Goal: Check status: Check status

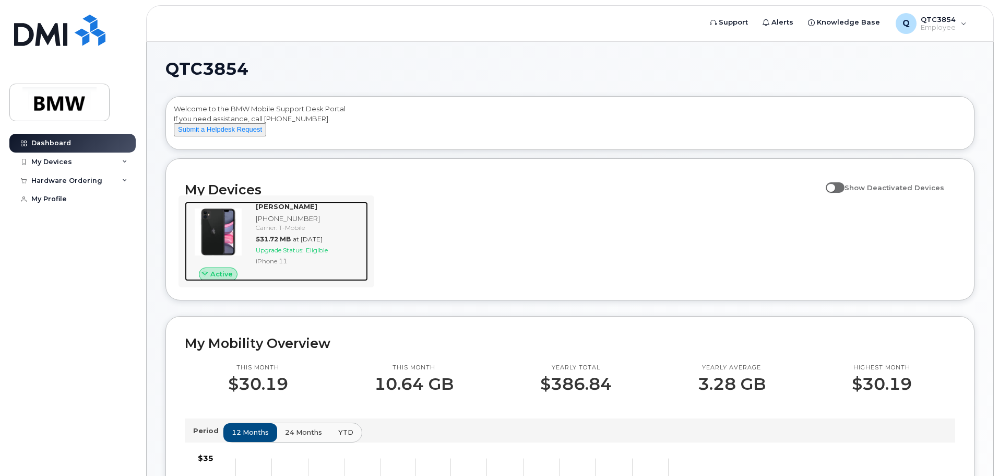
click at [230, 241] on img at bounding box center [218, 232] width 50 height 50
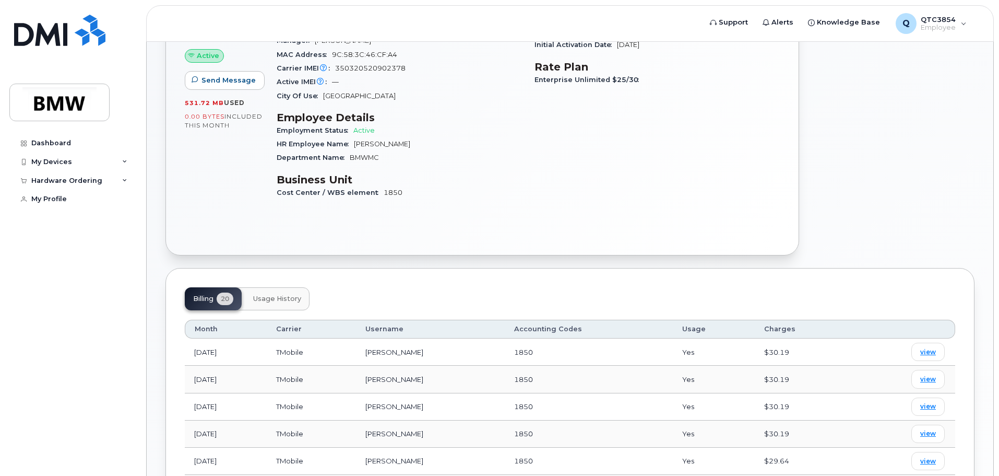
scroll to position [157, 0]
click at [64, 108] on img at bounding box center [59, 102] width 80 height 30
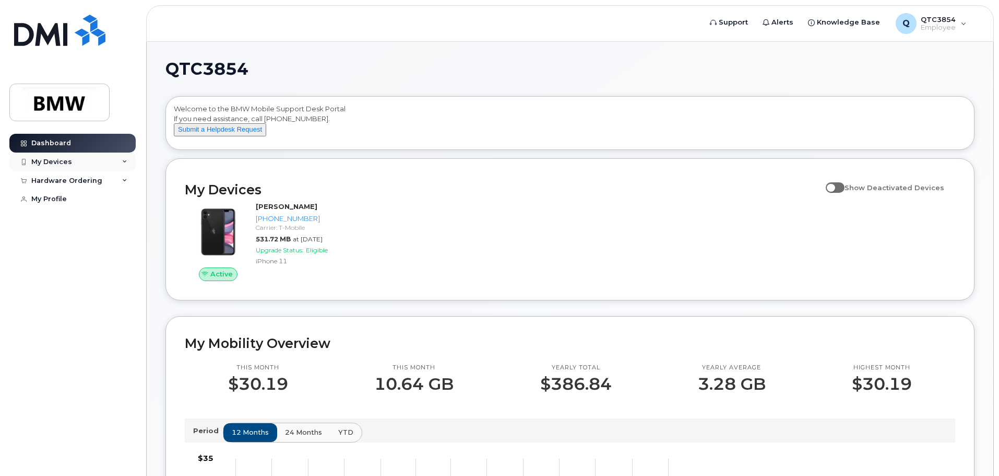
click at [124, 162] on icon at bounding box center [124, 161] width 5 height 5
click at [124, 240] on icon at bounding box center [124, 236] width 5 height 5
click at [125, 240] on icon at bounding box center [124, 236] width 5 height 5
click at [51, 163] on div "My Devices" at bounding box center [51, 162] width 41 height 8
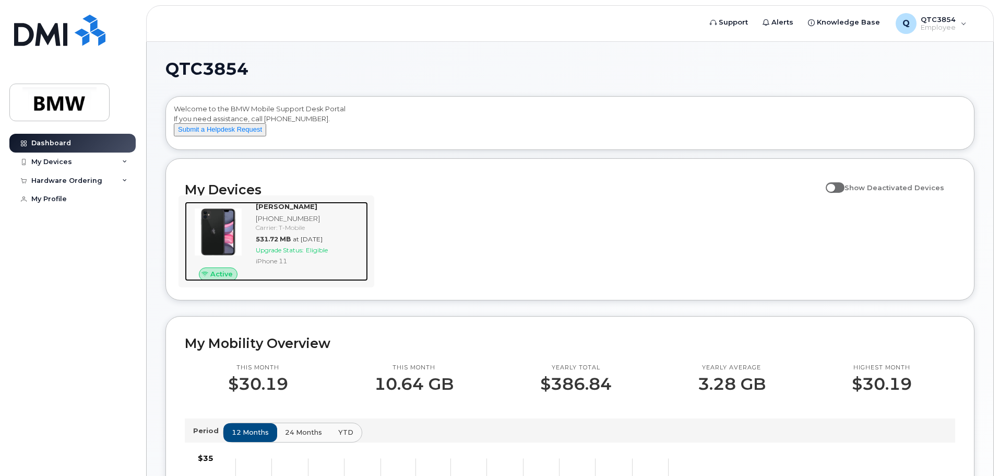
click at [222, 279] on span "Active" at bounding box center [221, 274] width 22 height 10
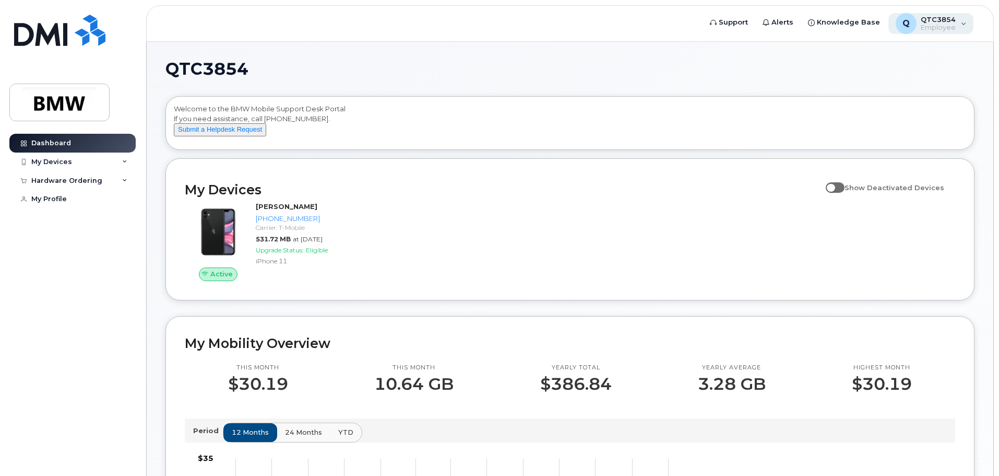
click at [967, 22] on div "Q QTC3854 Employee" at bounding box center [931, 23] width 86 height 21
click at [967, 23] on div "Q QTC3854 Employee" at bounding box center [931, 23] width 86 height 21
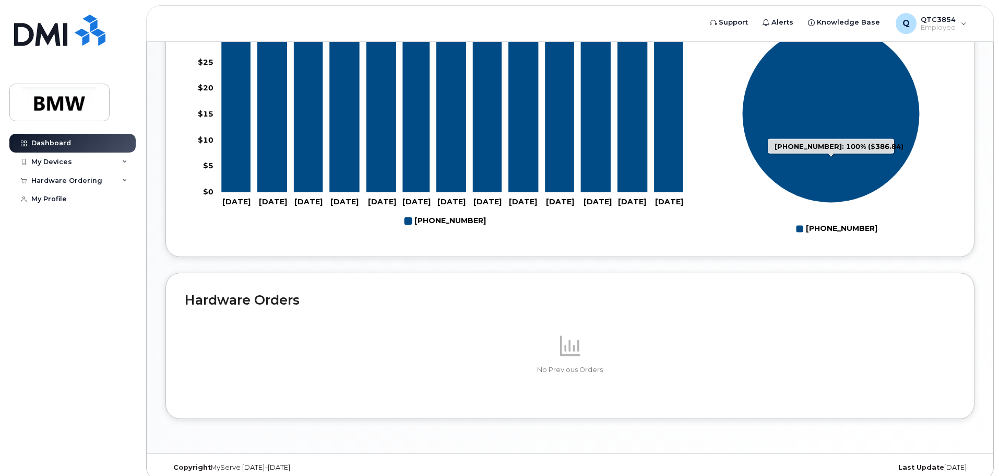
scroll to position [416, 0]
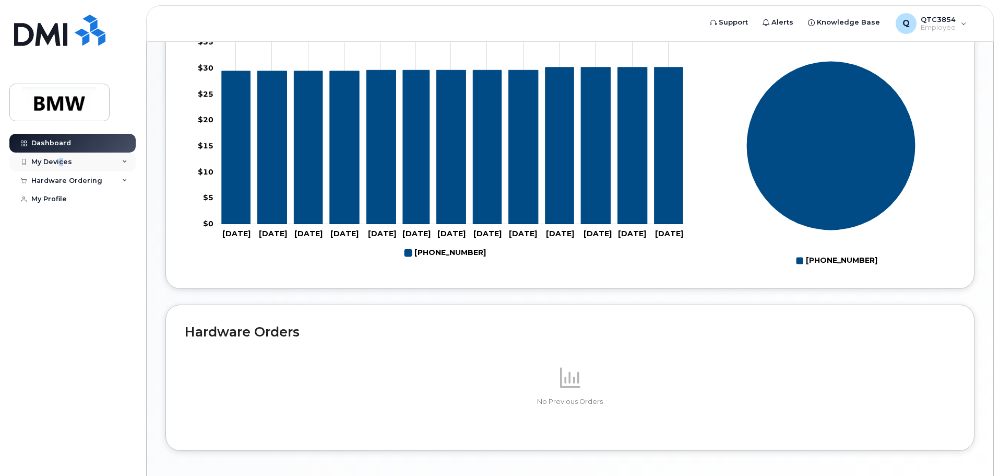
click at [61, 162] on div "My Devices" at bounding box center [51, 162] width 41 height 8
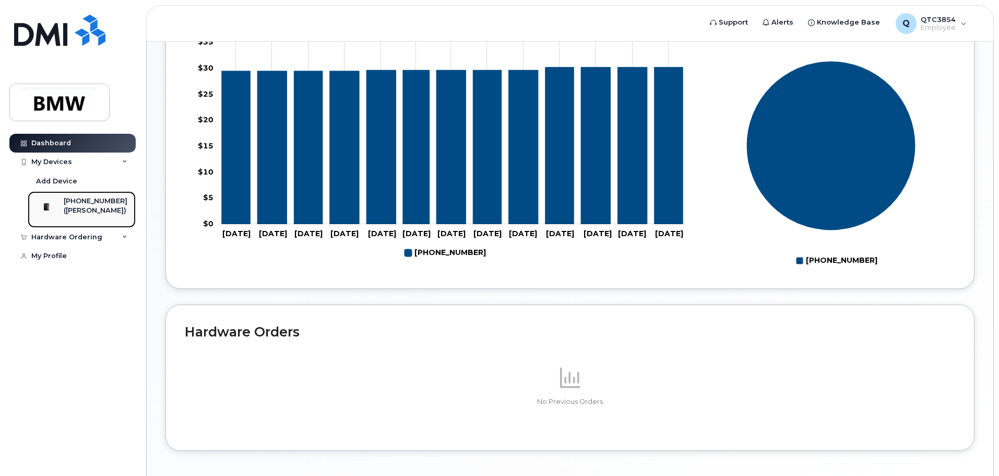
click at [51, 212] on img at bounding box center [46, 206] width 10 height 10
